Goal: Find specific page/section: Find specific page/section

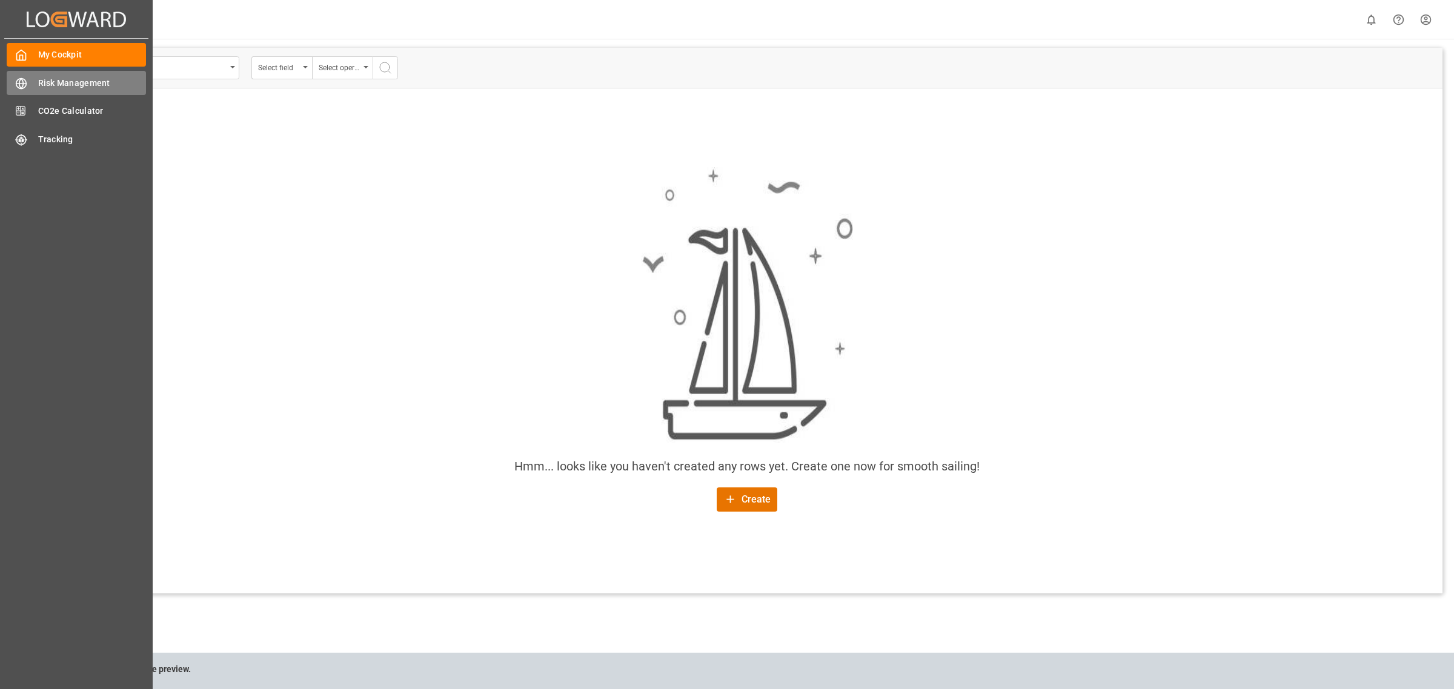
click at [75, 77] on span "Risk Management" at bounding box center [92, 83] width 108 height 13
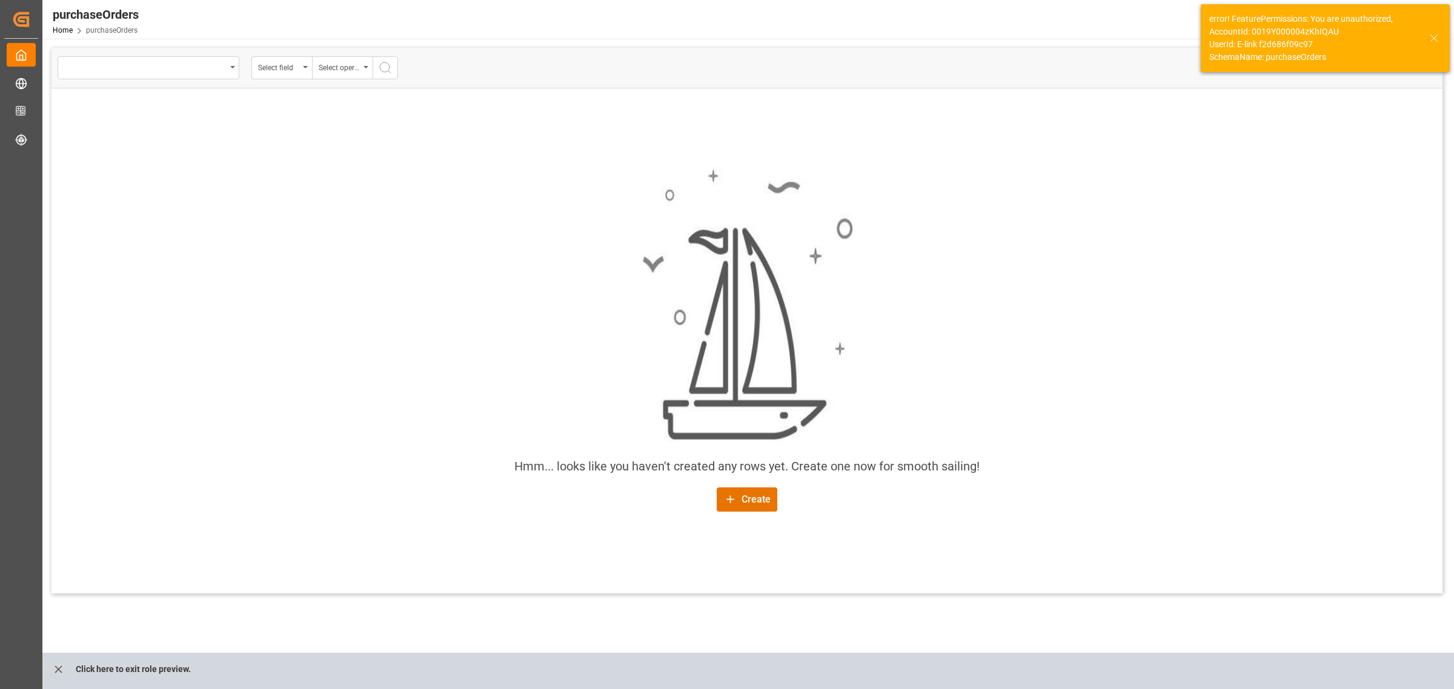
click at [1439, 36] on icon at bounding box center [1434, 38] width 15 height 15
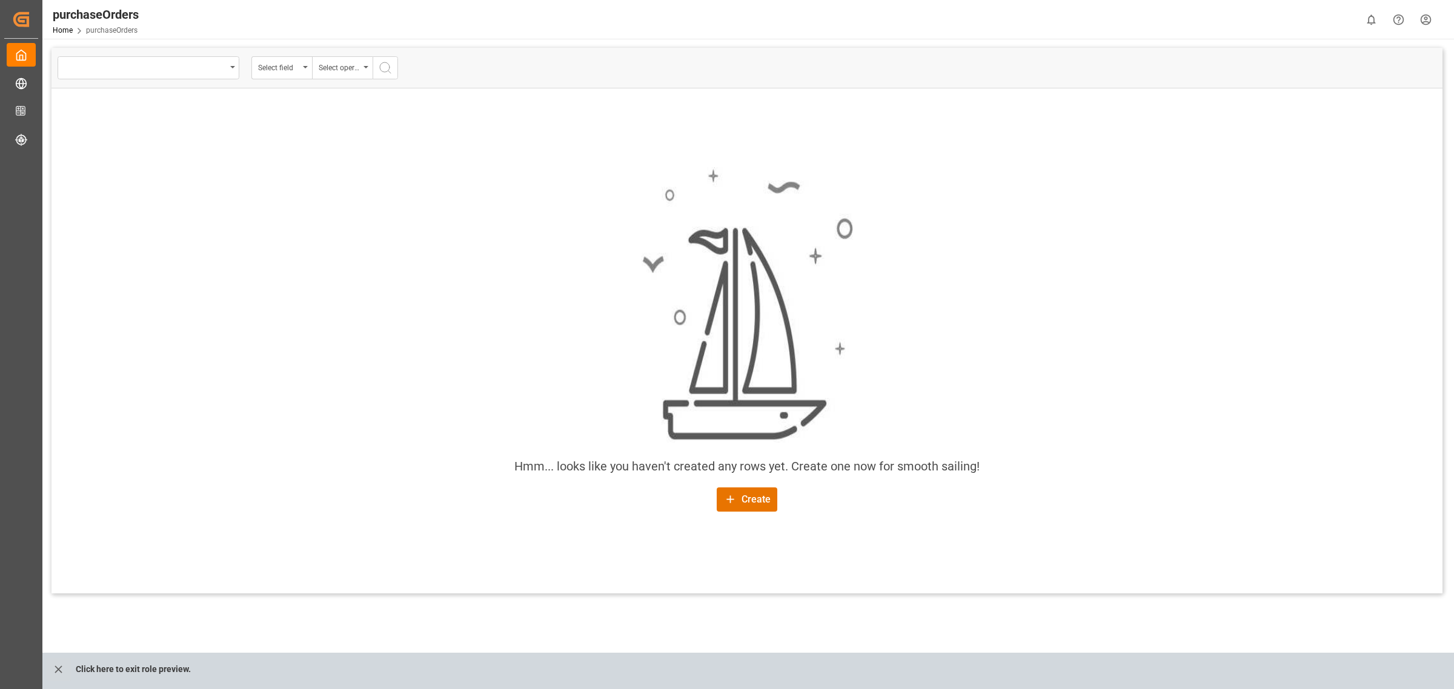
click at [1425, 20] on html "Created by potrace 1.15, written by [PERSON_NAME] [DATE]-[DATE] Created by potr…" at bounding box center [727, 344] width 1454 height 689
